Goal: Task Accomplishment & Management: Manage account settings

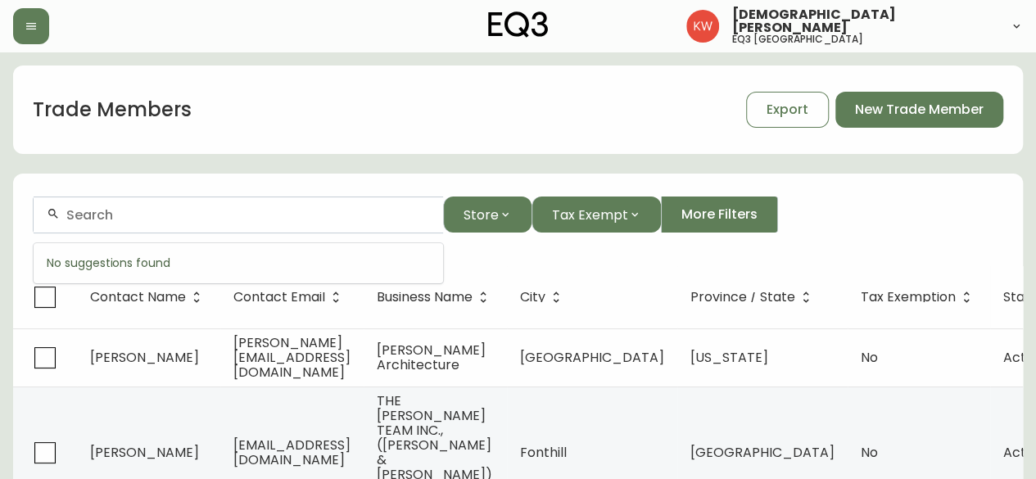
click at [208, 212] on input "text" at bounding box center [248, 215] width 364 height 16
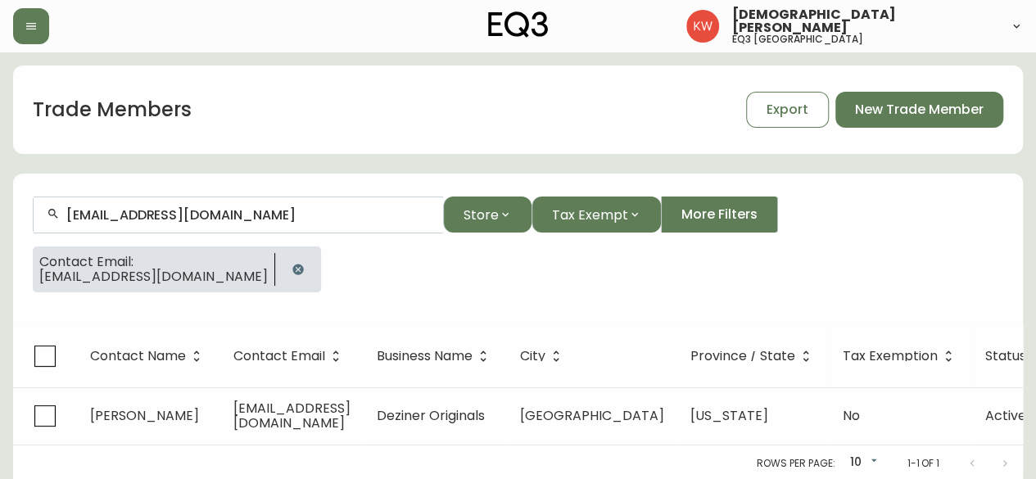
click at [292, 270] on icon "button" at bounding box center [298, 269] width 13 height 13
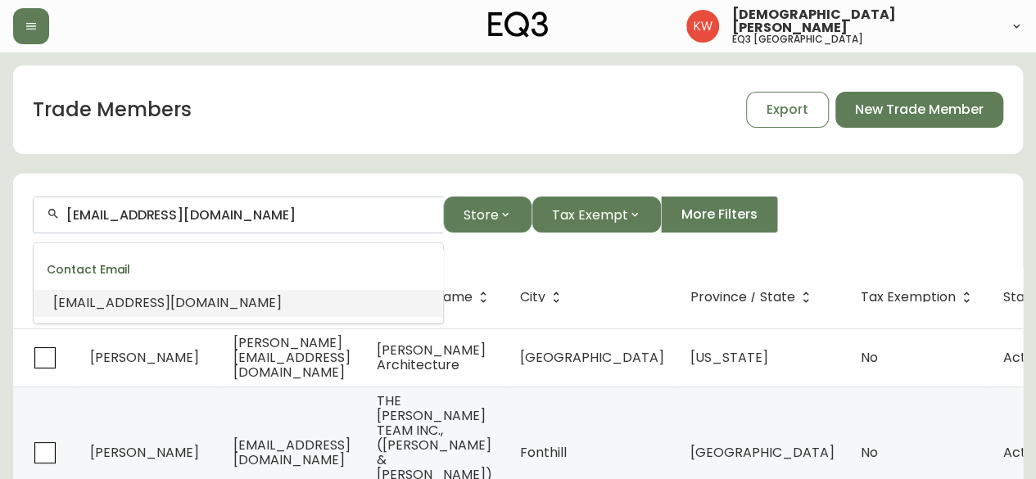
drag, startPoint x: 274, startPoint y: 211, endPoint x: -48, endPoint y: 189, distance: 323.4
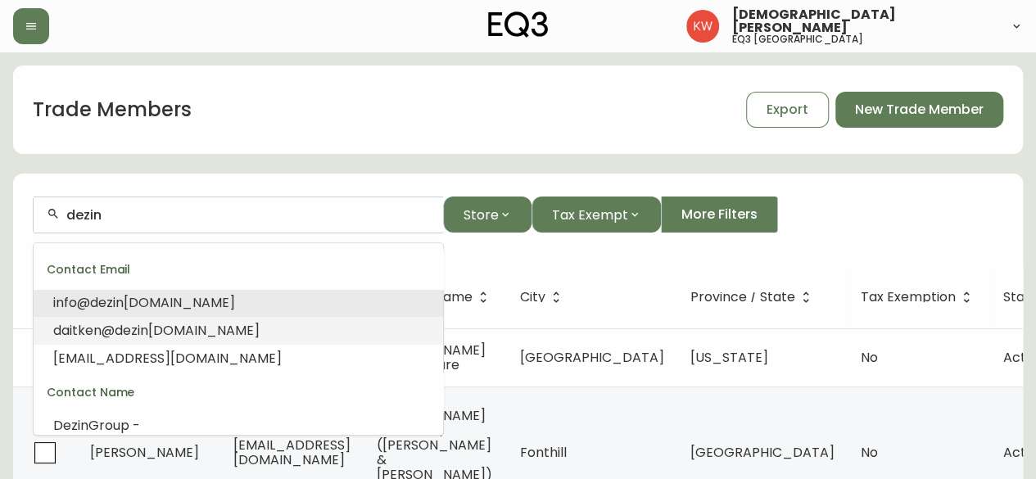
scroll to position [82, 0]
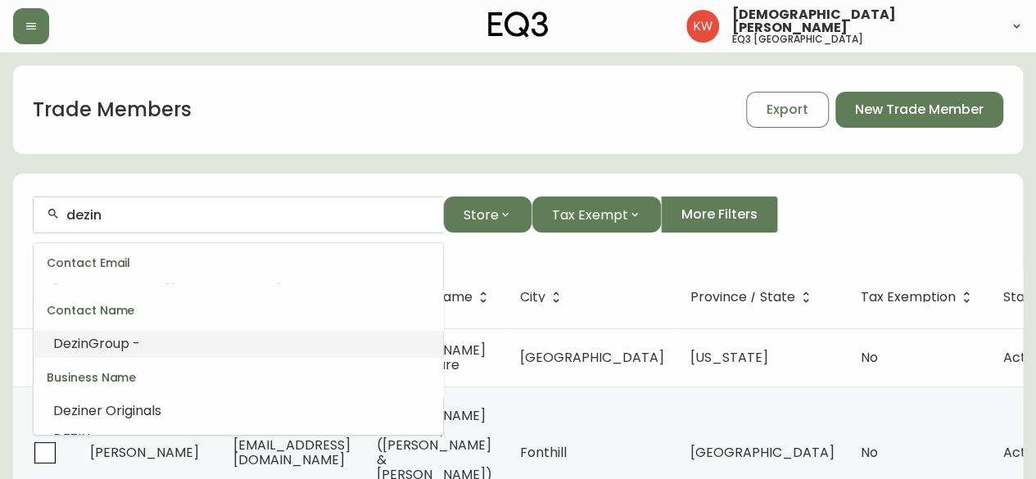
click at [120, 340] on span "Group -" at bounding box center [114, 343] width 52 height 19
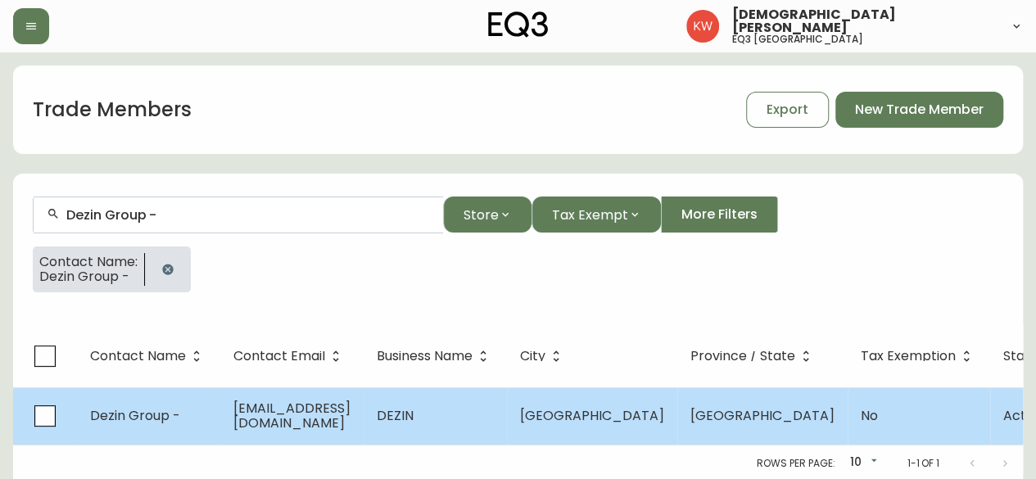
type input "Dezin Group -"
click at [231, 422] on td "daitken@dezingroup.com" at bounding box center [291, 415] width 143 height 57
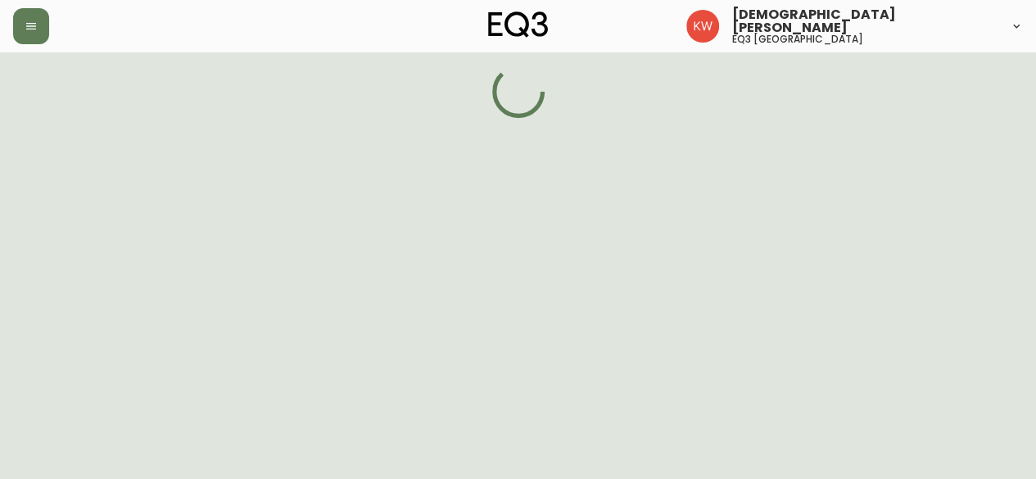
select select "AB"
select select "CA"
select select "CA_EN"
select select "Other"
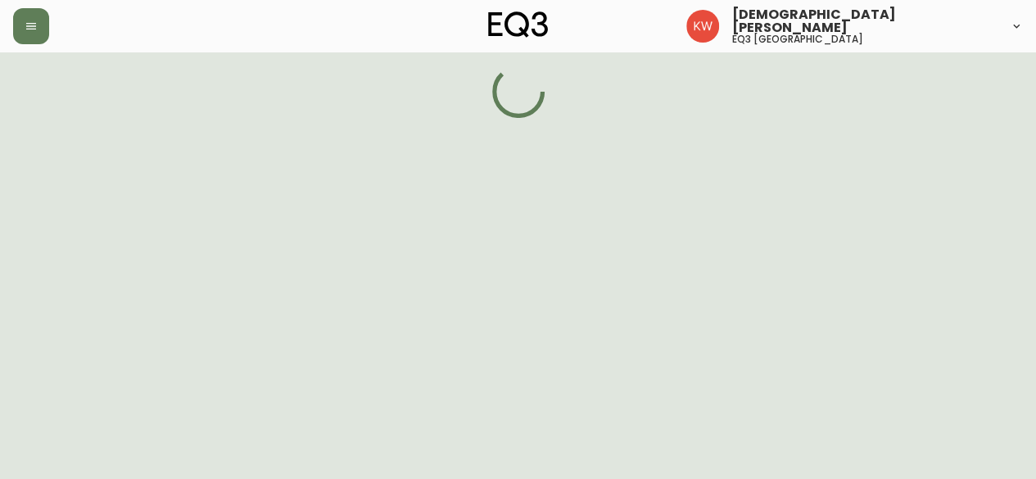
select select "false"
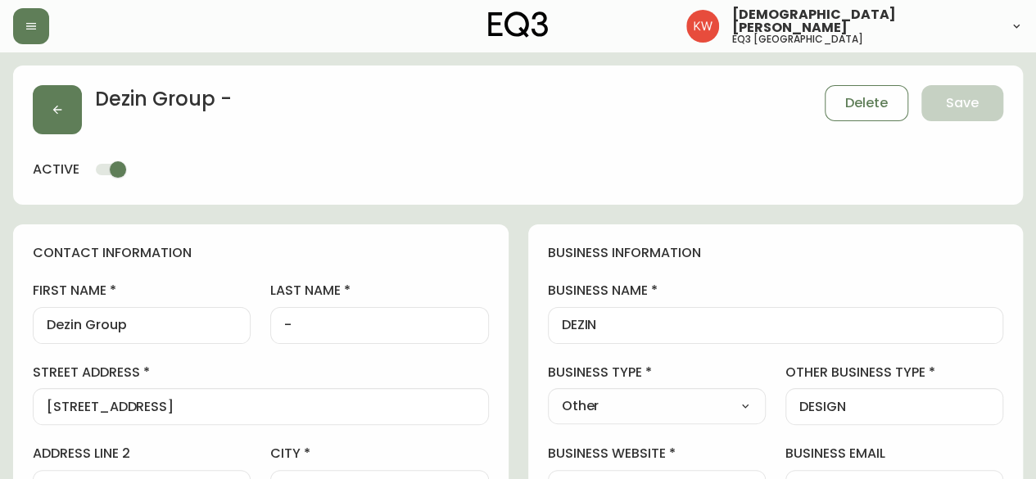
type input "EQ3 Calgary"
select select "cjw10z96m00006gs08l3o91tv"
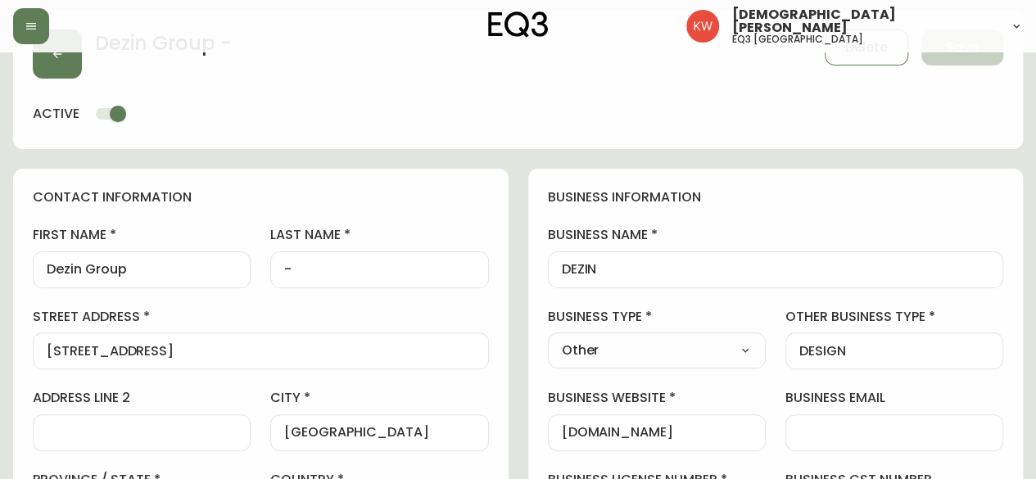
scroll to position [82, 0]
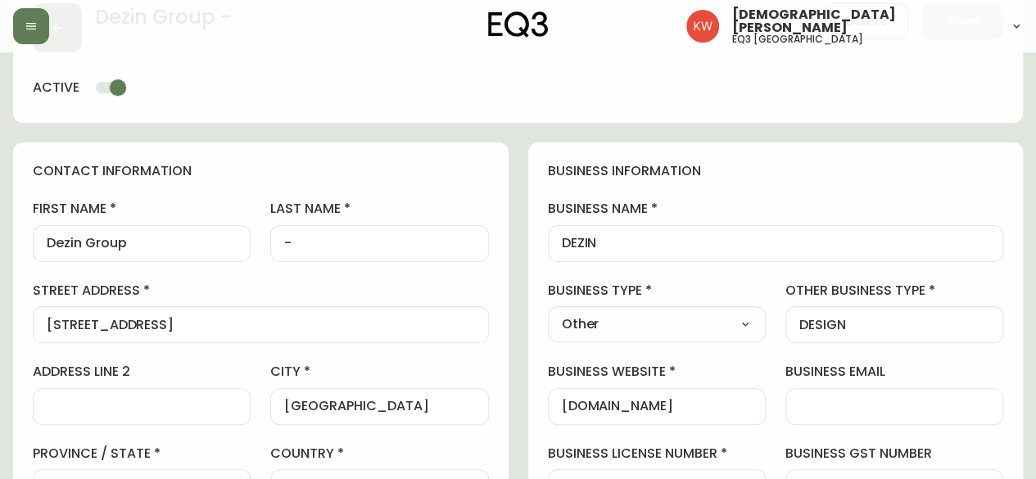
click at [720, 317] on select "Select Interior Designer Architect Home Builder Contractor Real Estate Agent Ho…" at bounding box center [657, 324] width 218 height 25
click at [936, 327] on input "DESIGN" at bounding box center [894, 325] width 190 height 16
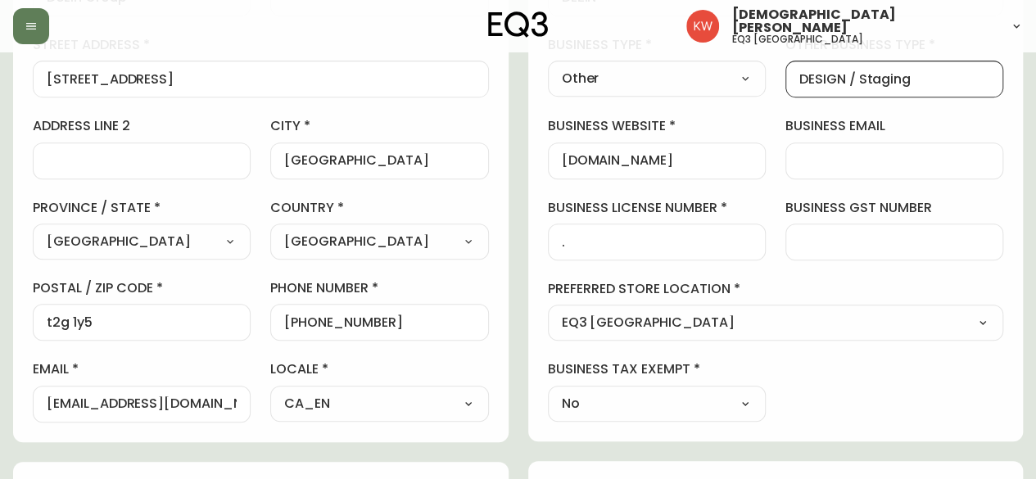
scroll to position [0, 0]
type input "DESIGN / Staging"
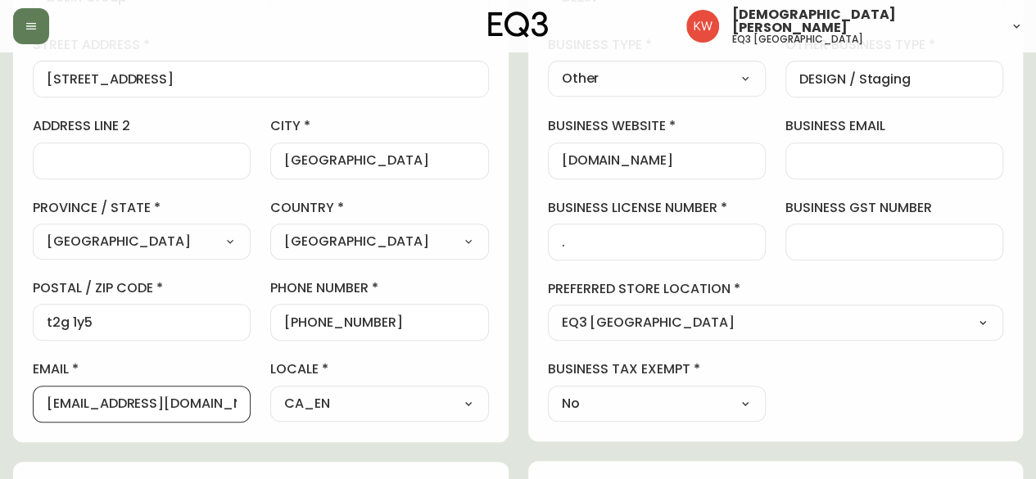
drag, startPoint x: 232, startPoint y: 406, endPoint x: 39, endPoint y: 400, distance: 192.5
click at [39, 400] on div "daitken@dezingroup.com" at bounding box center [142, 404] width 218 height 37
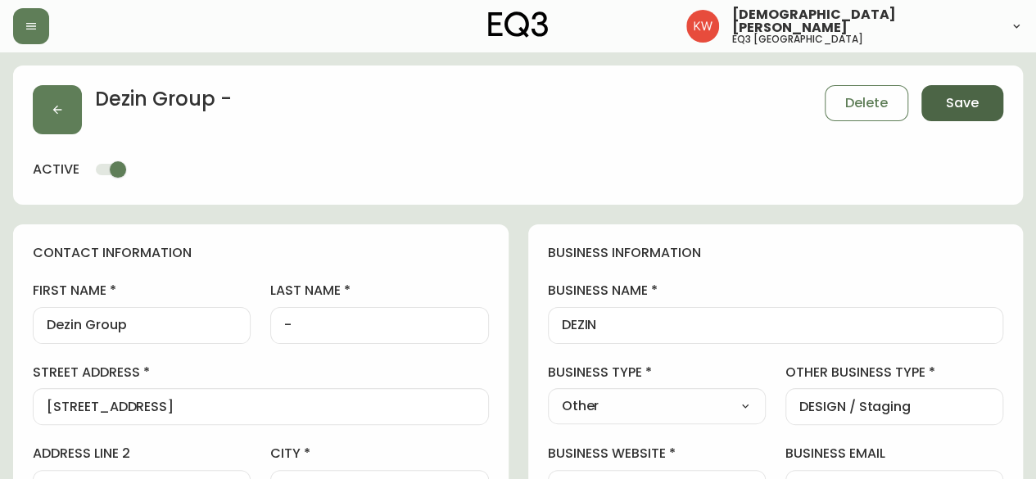
click at [961, 99] on span "Save" at bounding box center [962, 103] width 33 height 18
select select
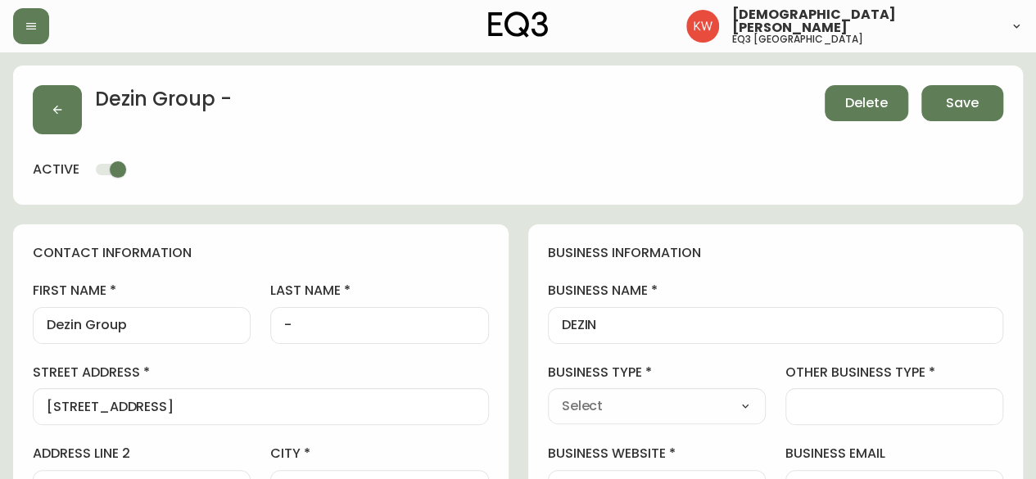
type input "Other"
select select "Other"
type input "Other"
select select "Other"
type input "DESIGN / Staging"
